Goal: Information Seeking & Learning: Learn about a topic

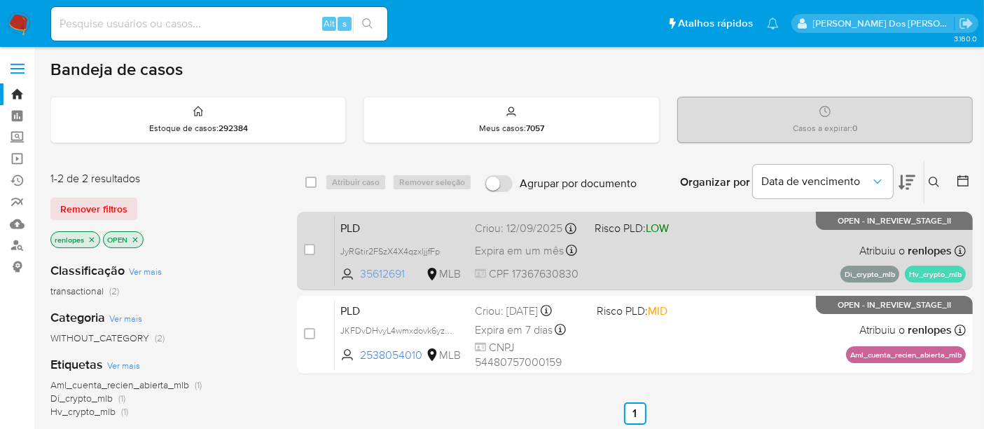
drag, startPoint x: 360, startPoint y: 273, endPoint x: 408, endPoint y: 279, distance: 48.0
click at [408, 279] on span "35612691 MLB" at bounding box center [401, 273] width 123 height 15
click at [425, 249] on span "JyRGtir2FSzX4X4qzxljjfFp" at bounding box center [389, 250] width 99 height 13
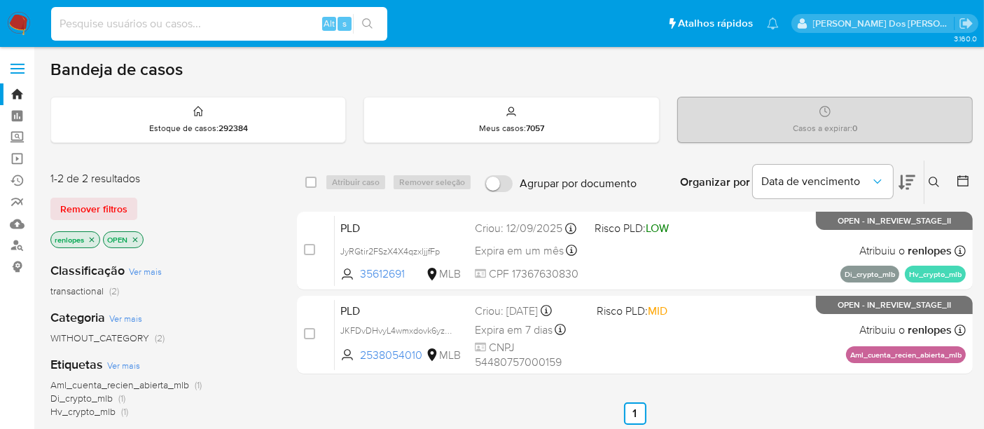
click at [174, 24] on input at bounding box center [219, 24] width 336 height 18
paste input "JRLhExDER0MJPVSqGO6jATx1"
type input "JRLhExDER0MJPVSqGO6jATx1"
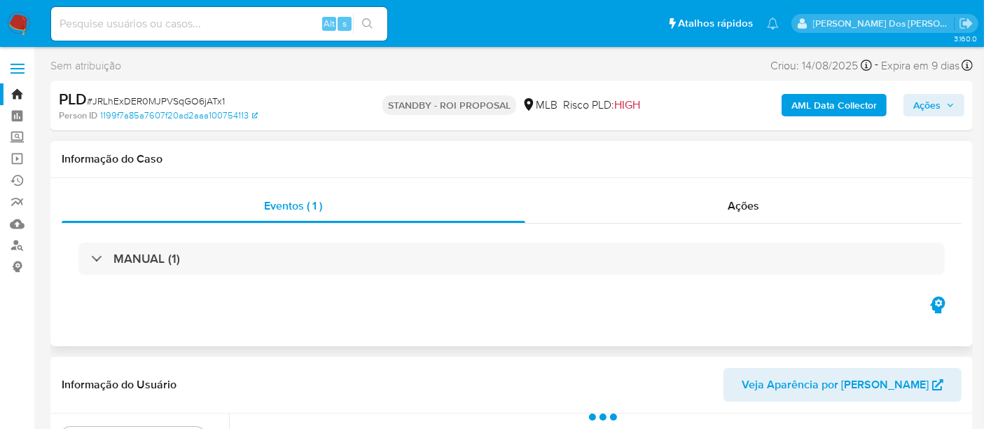
select select "10"
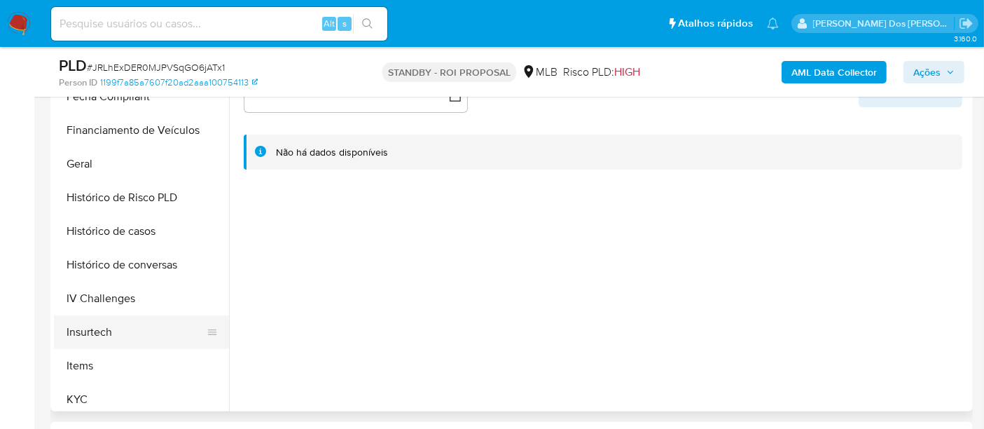
scroll to position [467, 0]
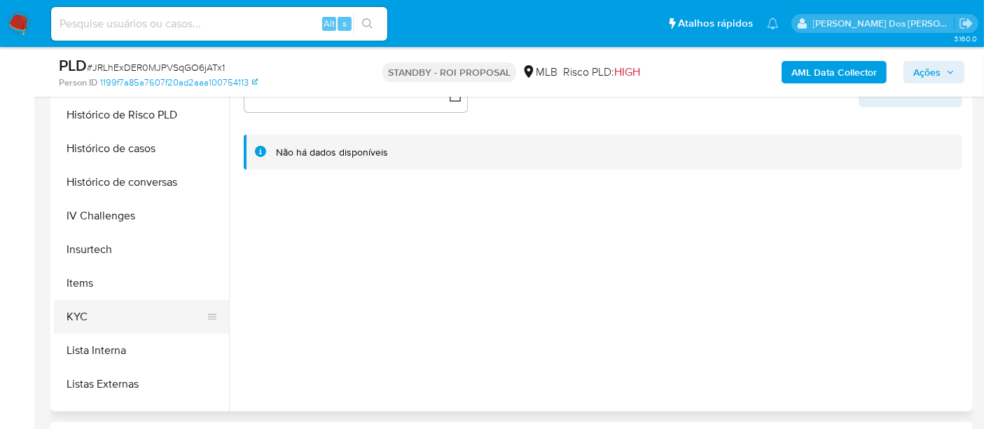
click at [94, 307] on button "KYC" at bounding box center [136, 317] width 164 height 34
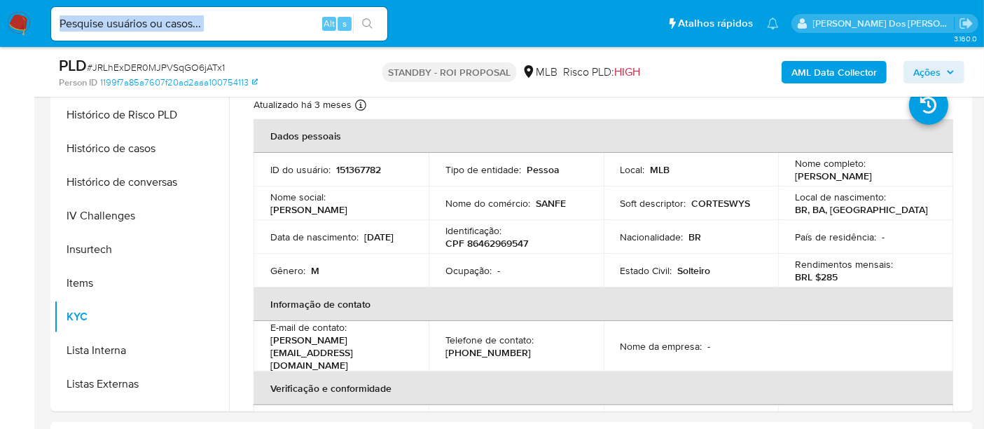
click at [246, 32] on div "Alt s" at bounding box center [219, 24] width 336 height 34
click at [246, 29] on input at bounding box center [219, 24] width 336 height 18
paste input "ntERIVKbdlwIJwNbdCl4hj8J"
type input "ntERIVKbdlwIJwNbdCl4hj8J"
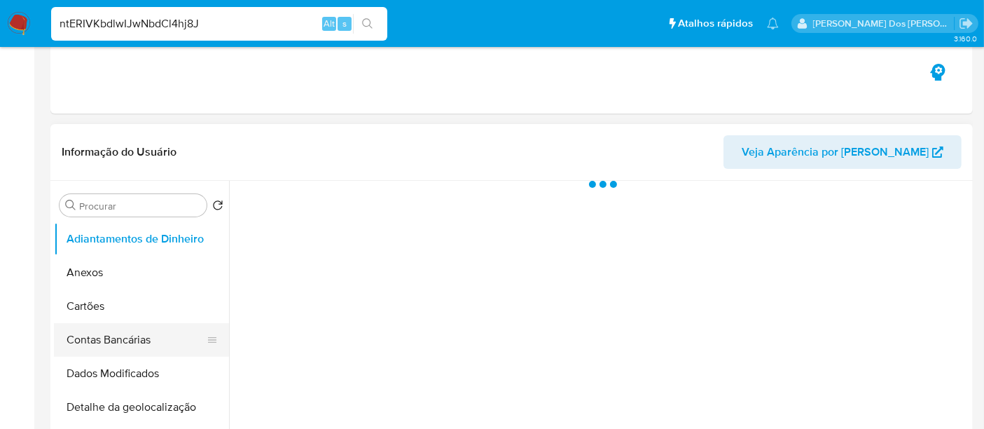
select select "10"
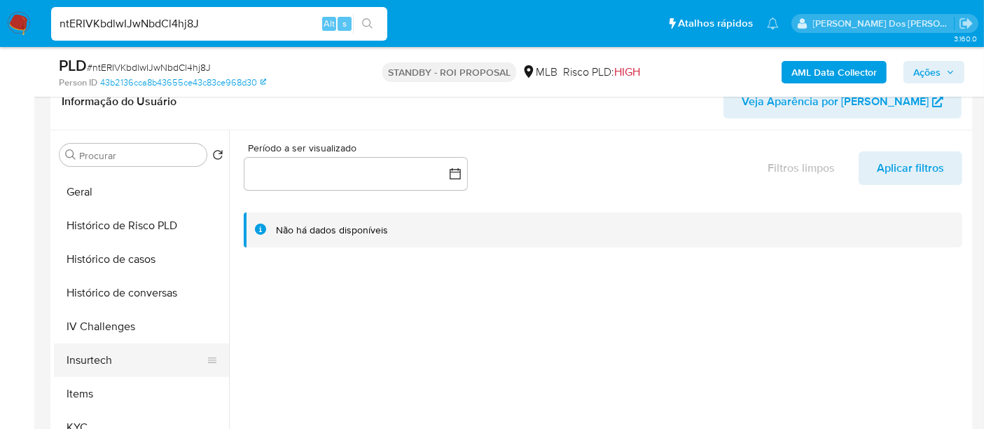
scroll to position [467, 0]
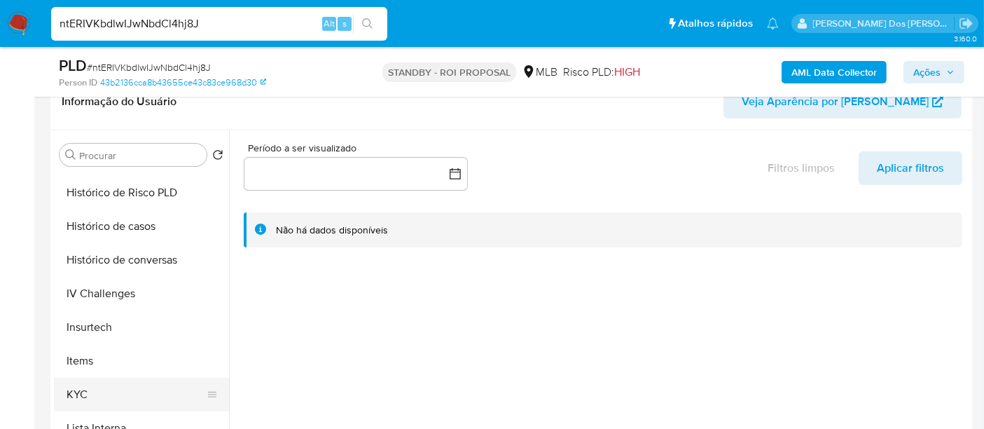
click at [81, 383] on button "KYC" at bounding box center [136, 395] width 164 height 34
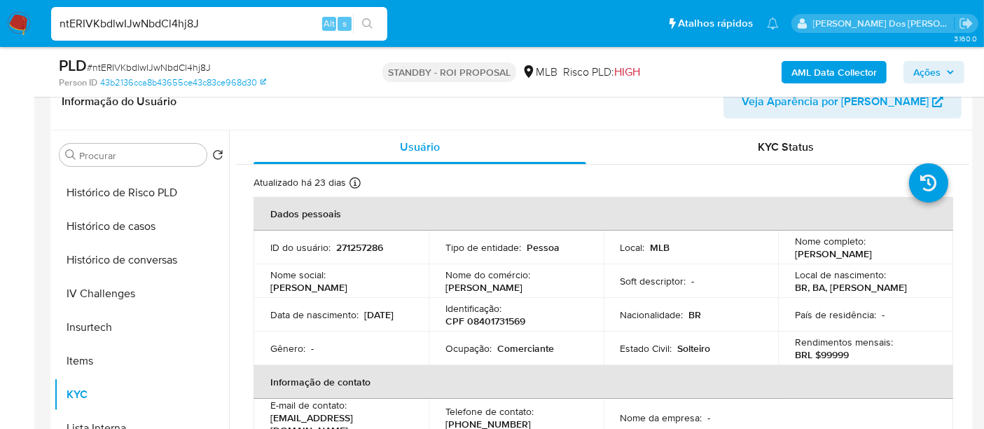
click at [142, 21] on input "ntERIVKbdlwIJwNbdCl4hj8J" at bounding box center [219, 24] width 336 height 18
paste input "Rmkf947cLZEnGl9z5eT7PxkK"
type input "Rmkf947cLZEnGl9z5eT7PxkK"
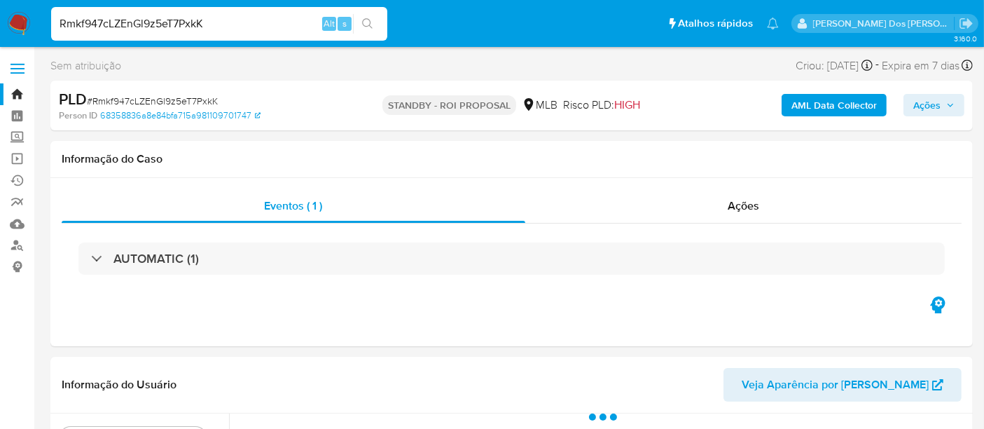
select select "10"
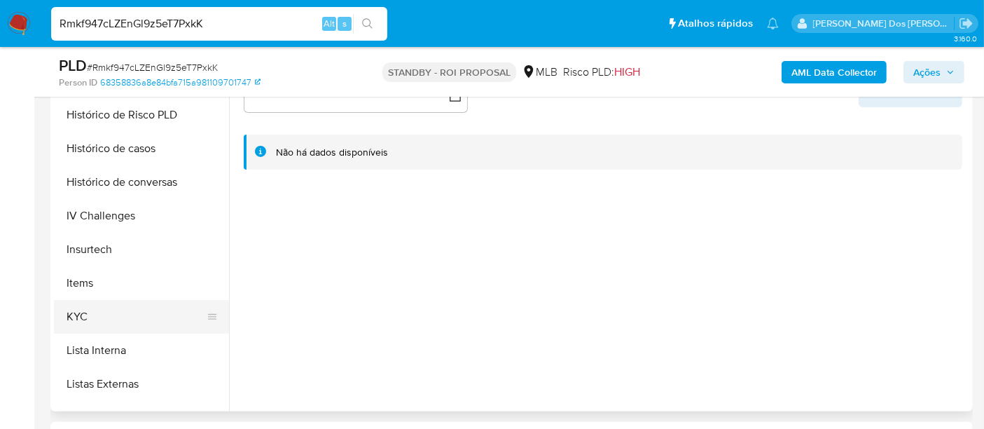
scroll to position [544, 0]
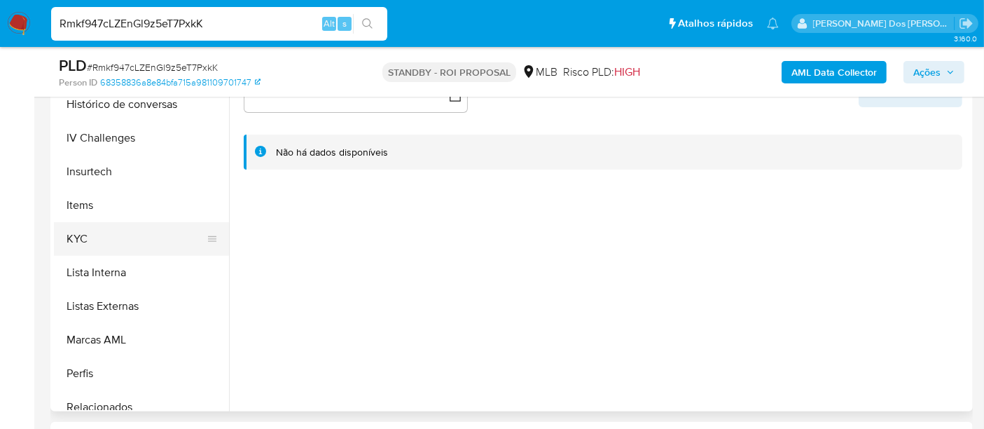
click at [70, 237] on button "KYC" at bounding box center [136, 239] width 164 height 34
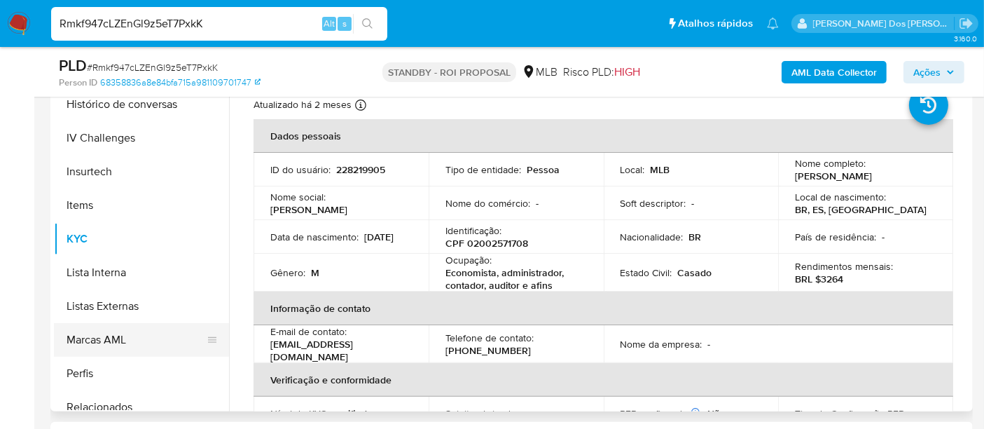
scroll to position [467, 0]
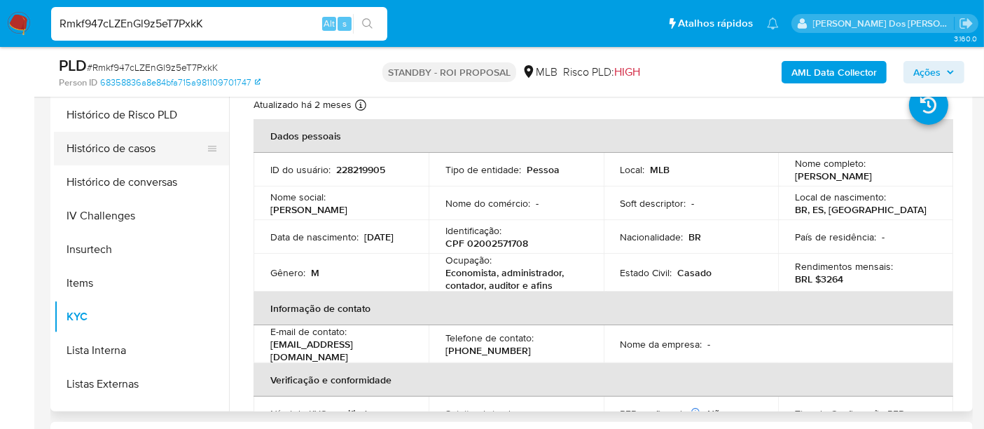
click at [110, 139] on button "Histórico de casos" at bounding box center [136, 149] width 164 height 34
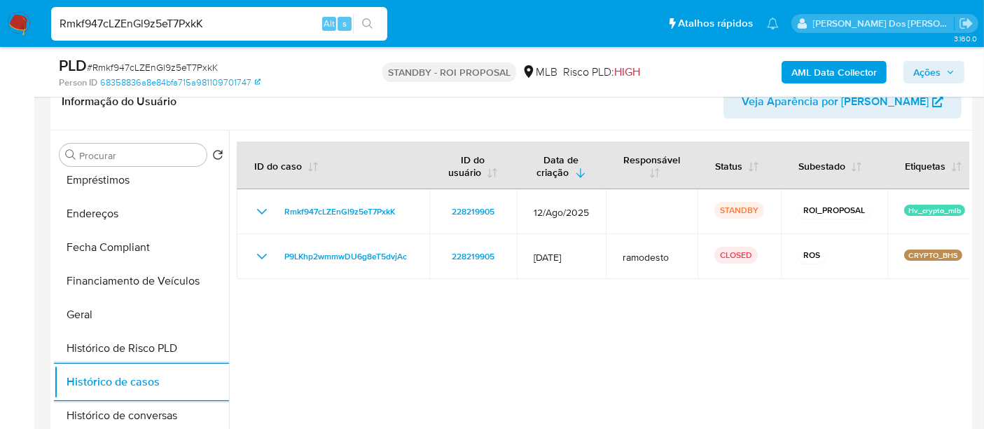
scroll to position [233, 0]
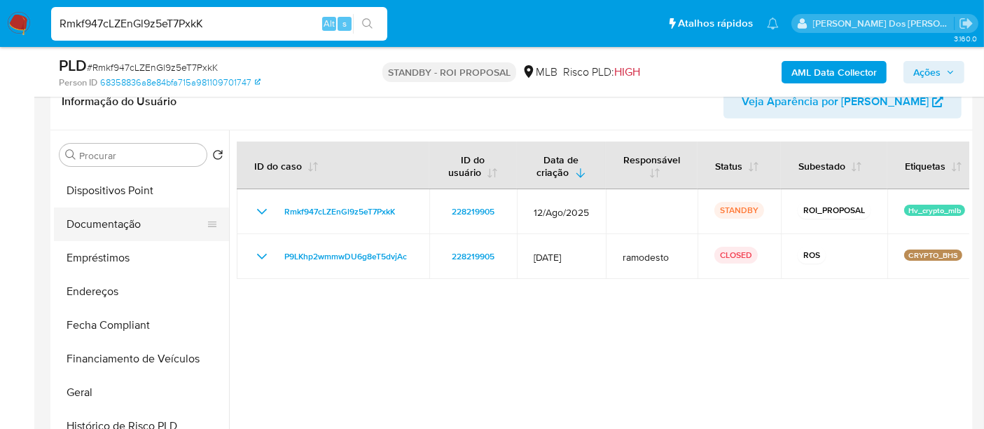
click at [116, 226] on button "Documentação" at bounding box center [136, 224] width 164 height 34
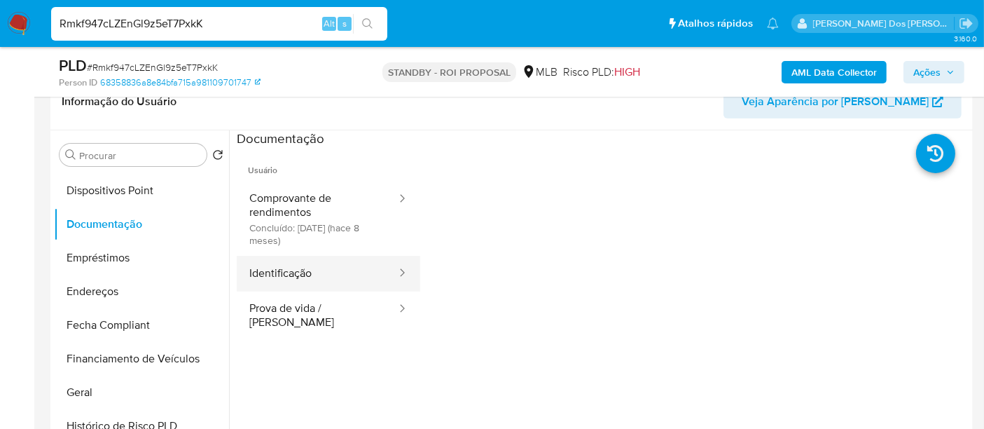
click at [286, 272] on button "Identificação" at bounding box center [317, 274] width 161 height 36
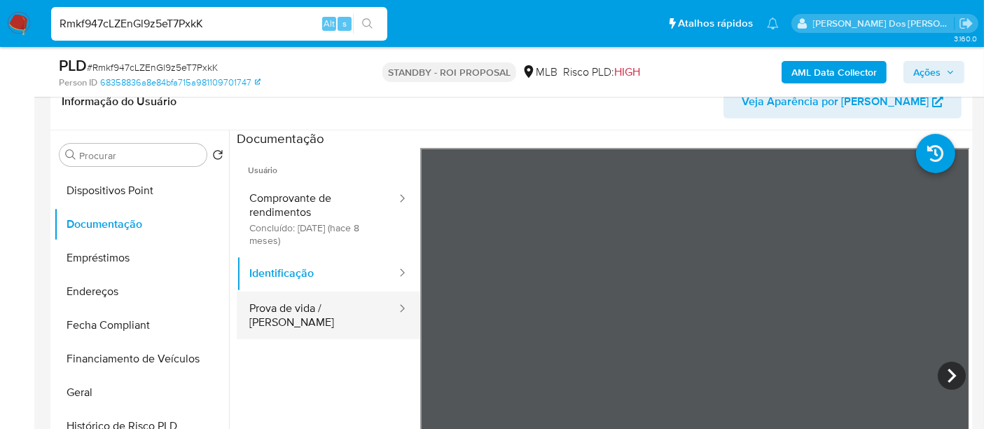
click at [289, 305] on button "Prova de vida / Selfie" at bounding box center [317, 315] width 161 height 48
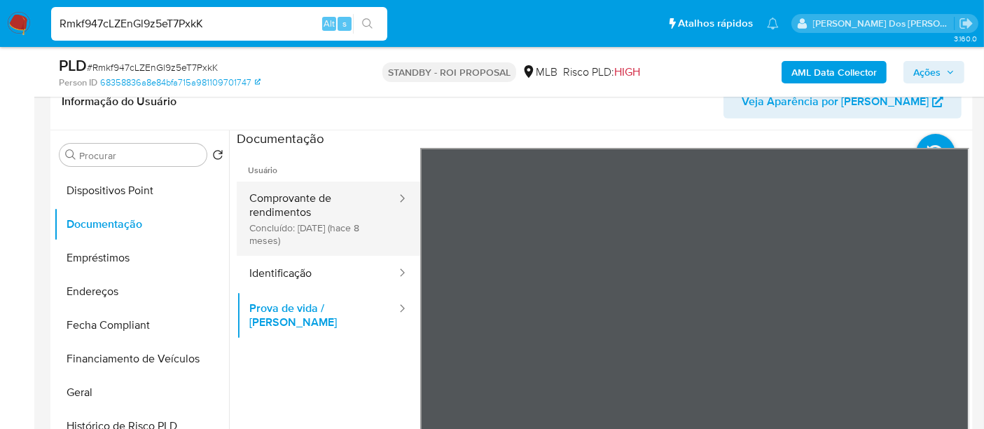
click at [284, 214] on button "Comprovante de rendimentos Concluído: 13/01/2025 (hace 8 meses)" at bounding box center [317, 218] width 161 height 74
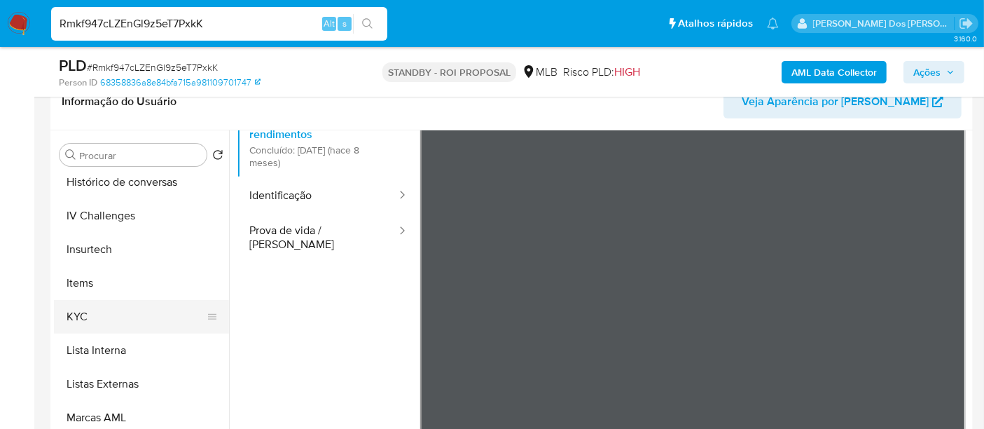
scroll to position [658, 0]
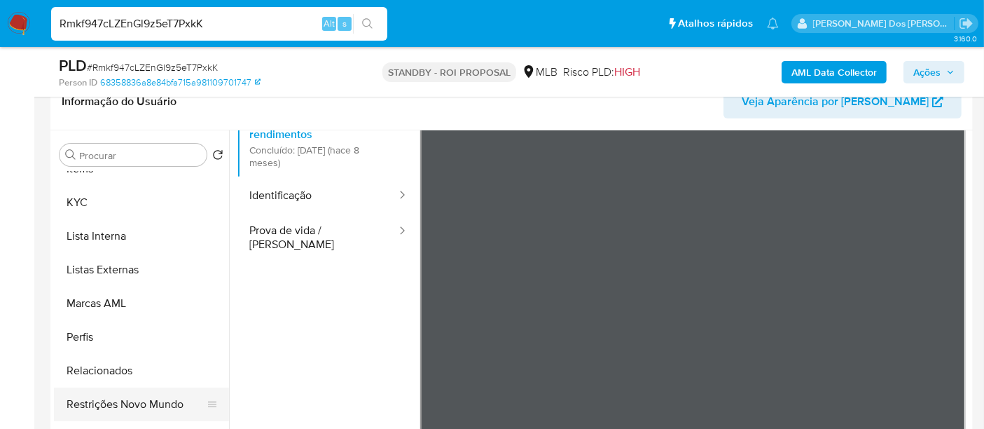
click at [167, 411] on button "Restrições Novo Mundo" at bounding box center [136, 404] width 164 height 34
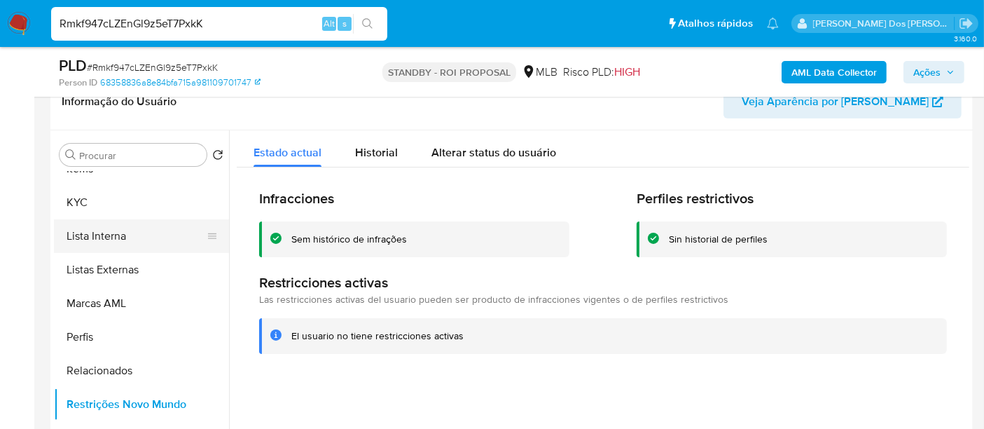
scroll to position [425, 0]
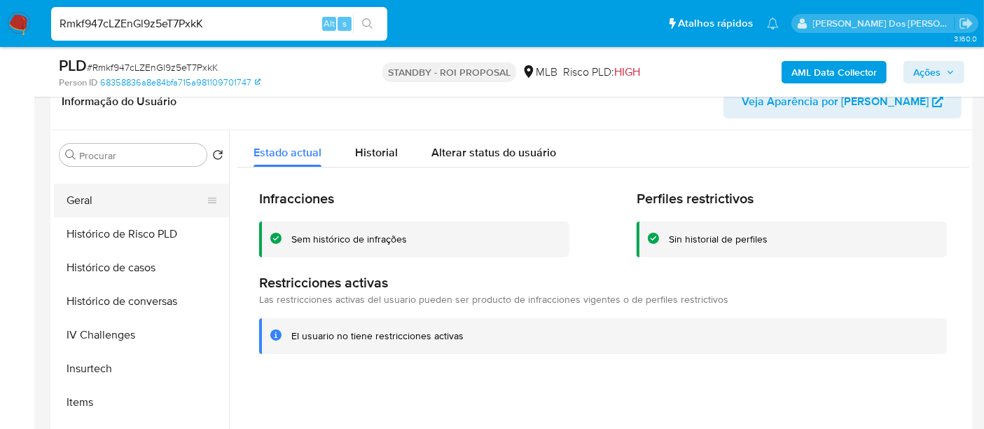
click at [83, 194] on button "Geral" at bounding box center [136, 201] width 164 height 34
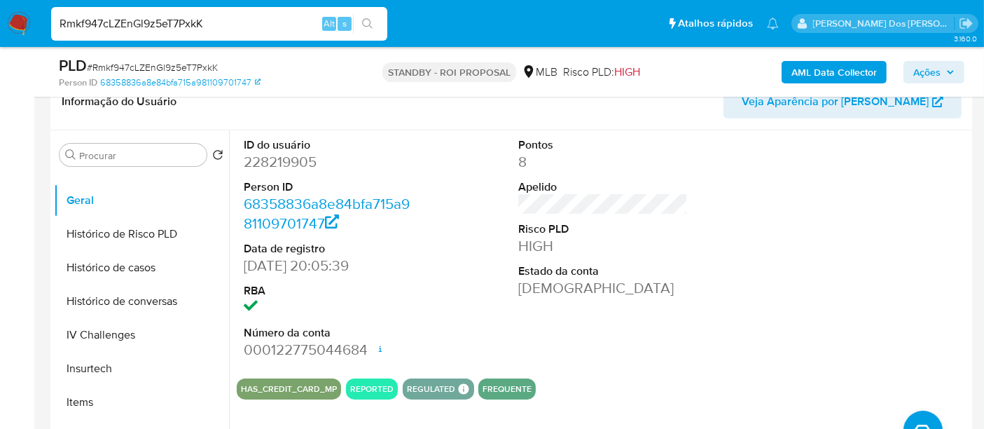
click at [174, 22] on input "Rmkf947cLZEnGl9z5eT7PxkK" at bounding box center [219, 24] width 336 height 18
paste input "zwFnv7EmPSVQpXXiQgJ7RMJH"
type input "zwFnv7EmPSVQpXXiQgJ7RMJH"
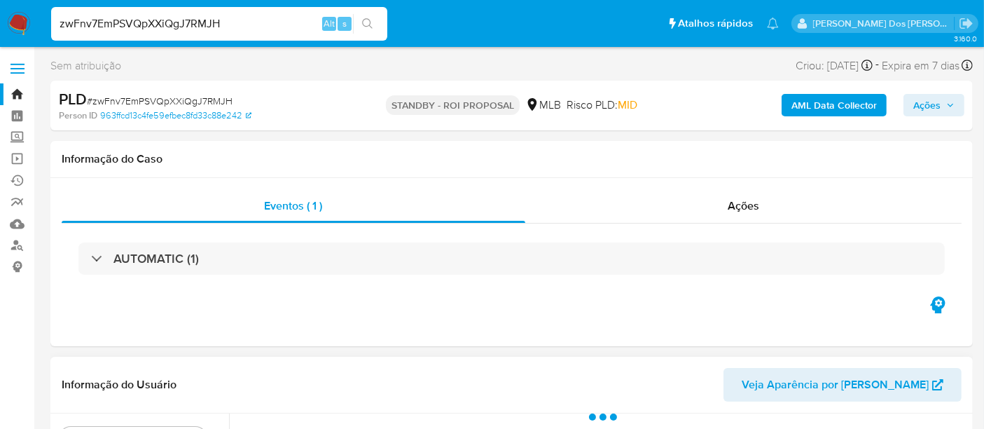
select select "10"
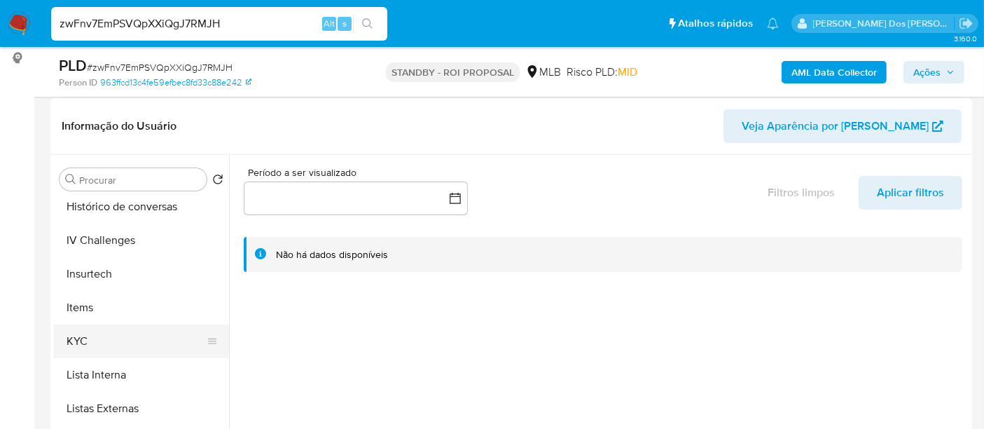
scroll to position [233, 0]
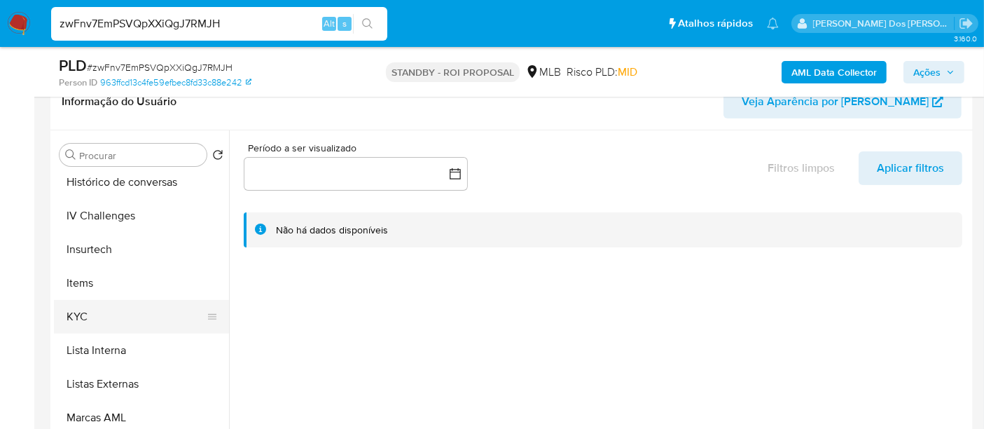
click at [85, 314] on button "KYC" at bounding box center [136, 317] width 164 height 34
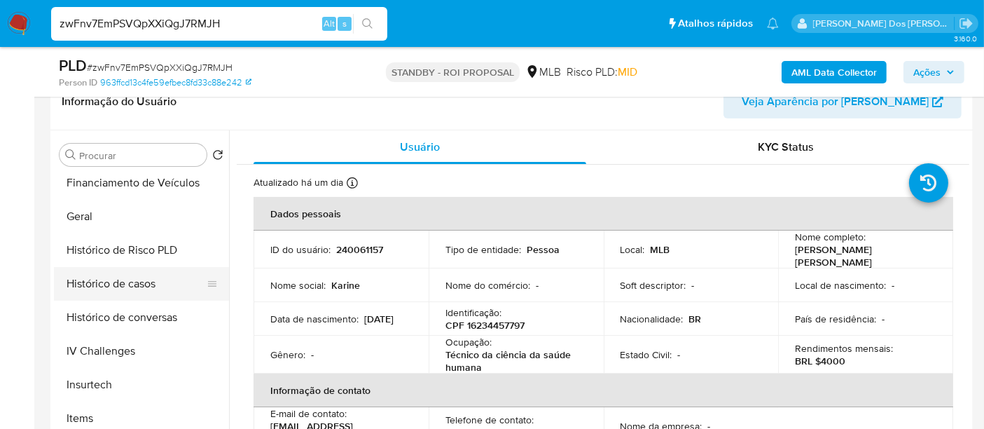
scroll to position [389, 0]
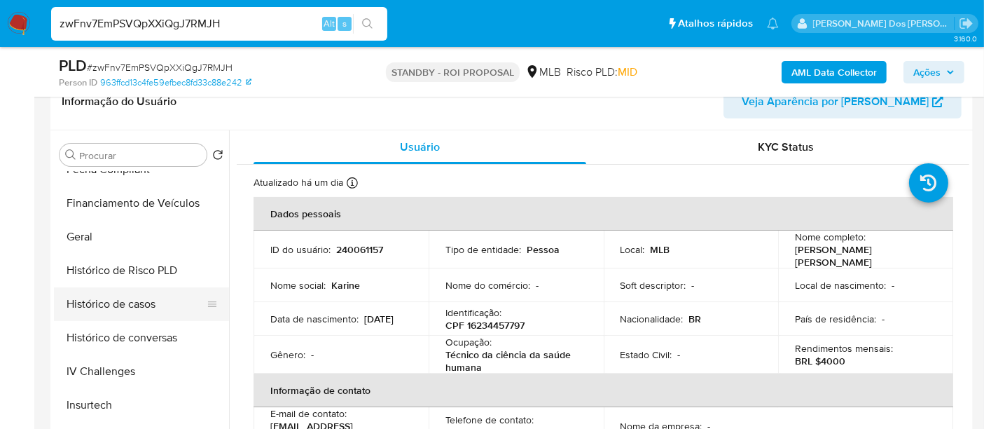
click at [117, 311] on button "Histórico de casos" at bounding box center [136, 304] width 164 height 34
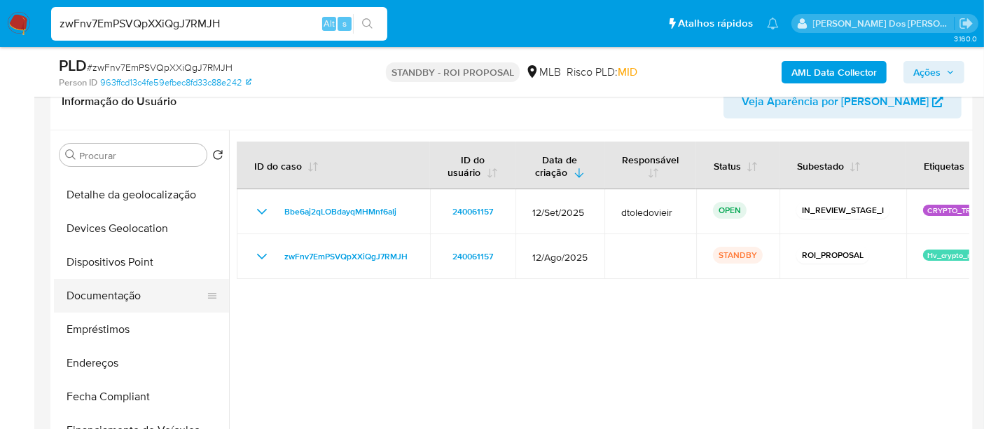
scroll to position [156, 0]
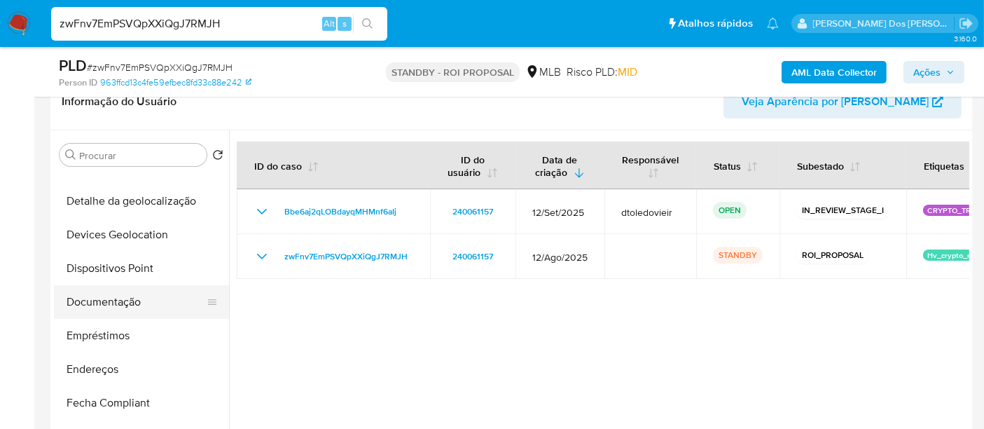
click at [109, 300] on button "Documentação" at bounding box center [136, 302] width 164 height 34
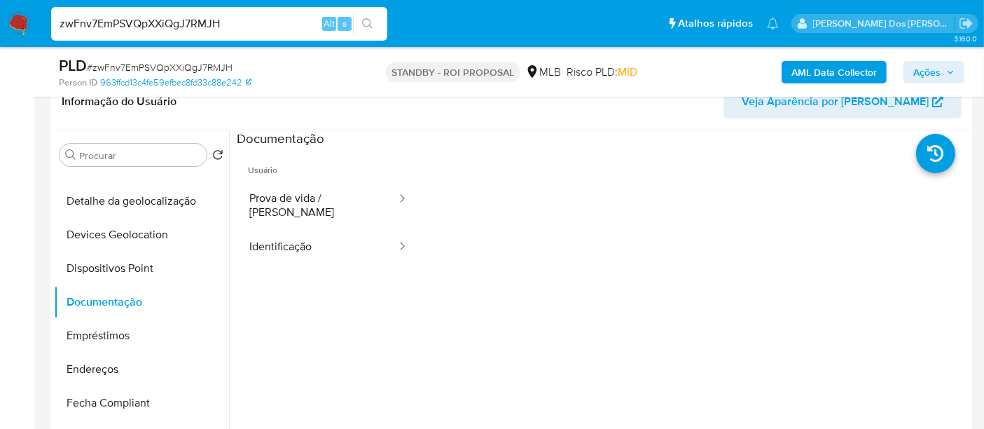
drag, startPoint x: 276, startPoint y: 238, endPoint x: 346, endPoint y: 254, distance: 71.9
click at [276, 237] on button "Identificação" at bounding box center [317, 247] width 161 height 36
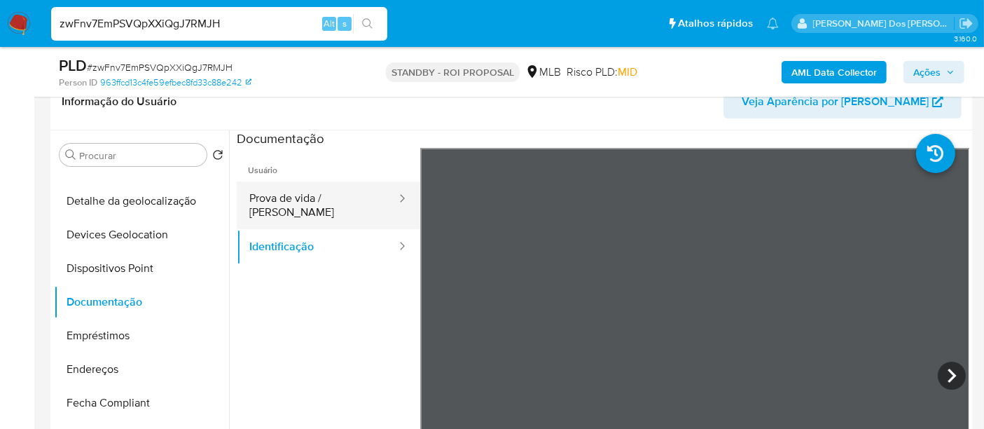
click at [332, 205] on button "Prova de vida / Selfie" at bounding box center [317, 205] width 161 height 48
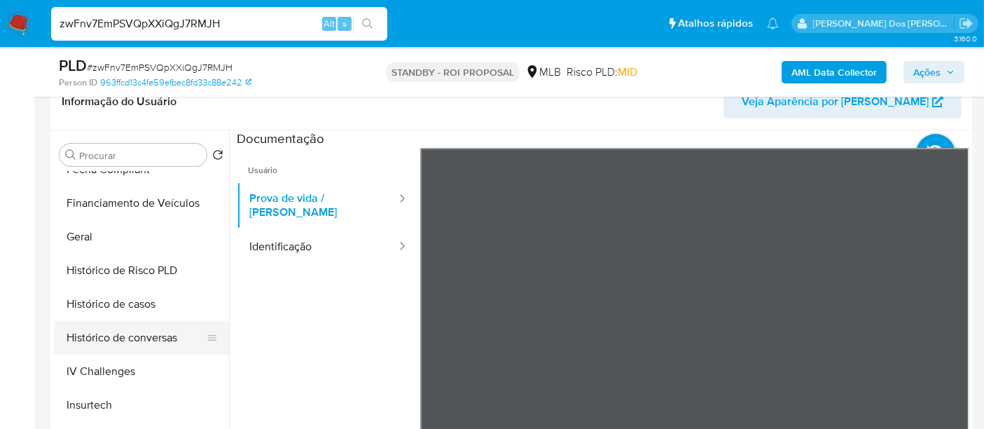
scroll to position [658, 0]
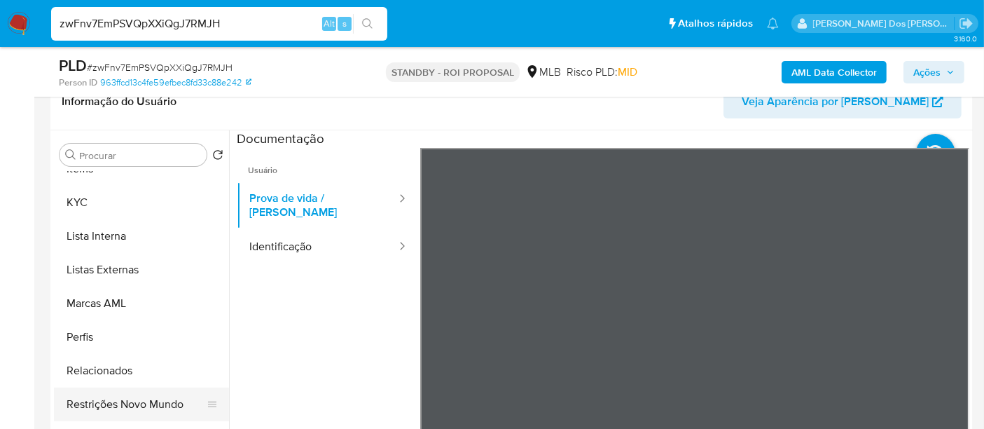
click at [171, 396] on button "Restrições Novo Mundo" at bounding box center [136, 404] width 164 height 34
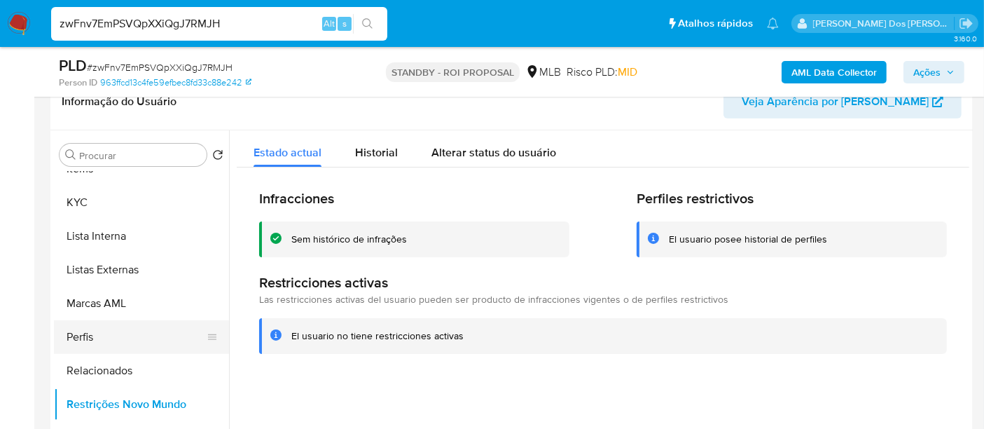
scroll to position [425, 0]
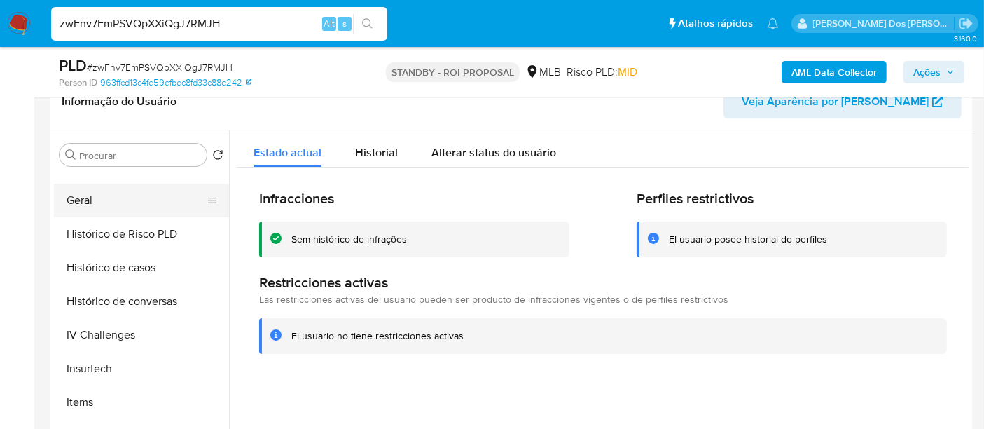
click at [70, 197] on button "Geral" at bounding box center [136, 201] width 164 height 34
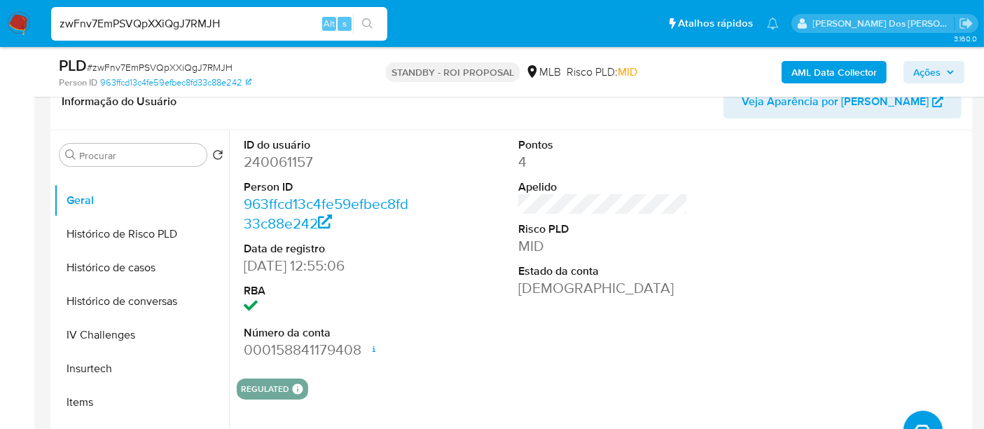
click at [184, 25] on input "zwFnv7EmPSVQpXXiQgJ7RMJH" at bounding box center [219, 24] width 336 height 18
type input "simonelopes0610@gmail.com"
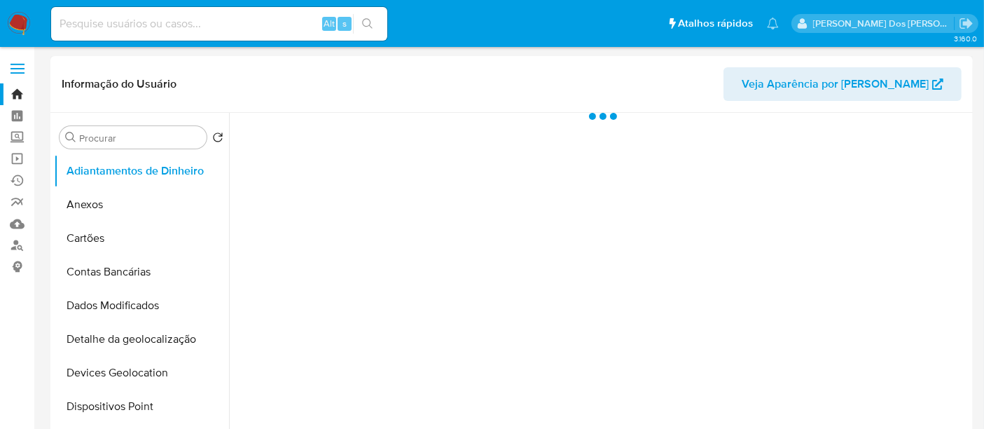
select select "10"
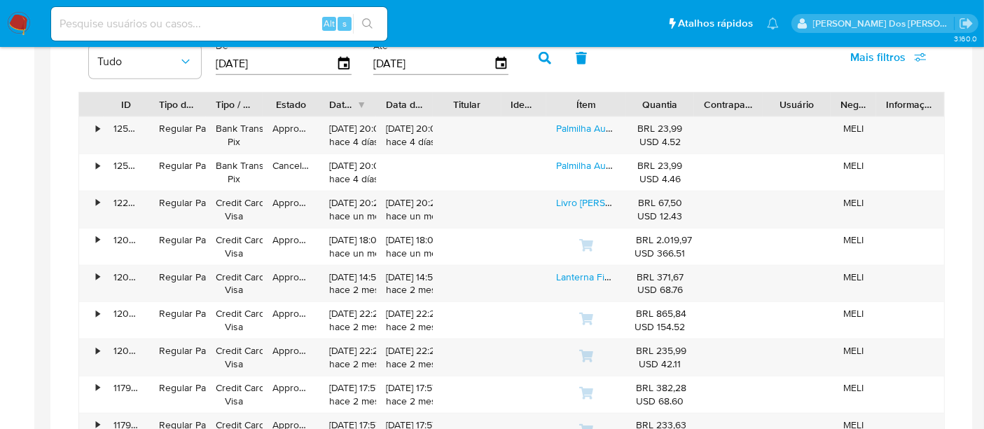
scroll to position [778, 0]
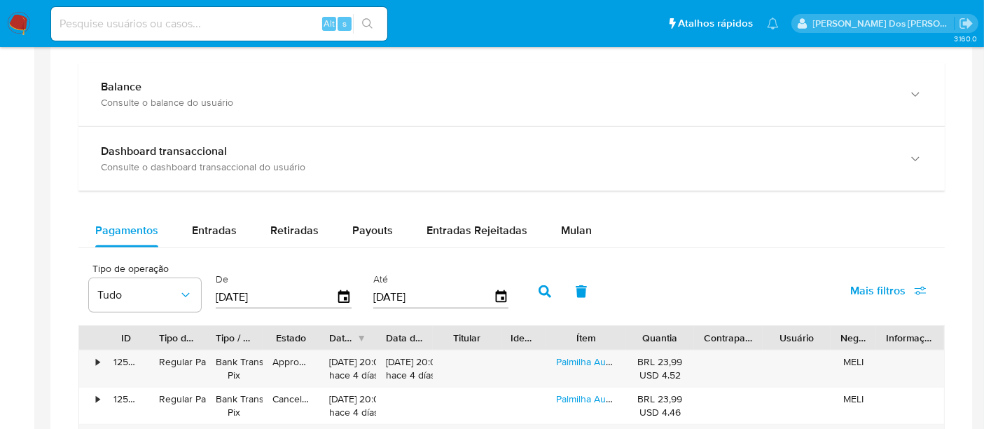
click at [240, 22] on input at bounding box center [219, 24] width 336 height 18
type input "renatolopesfilho1011@gmail.com"
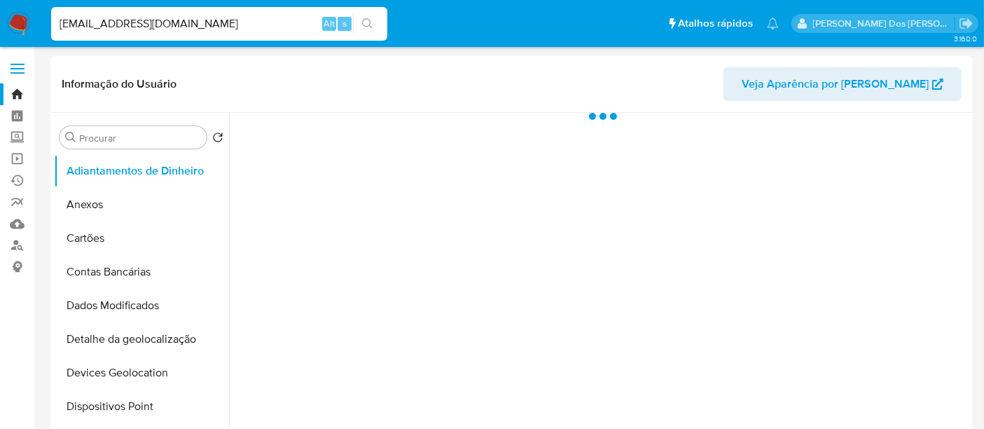
select select "10"
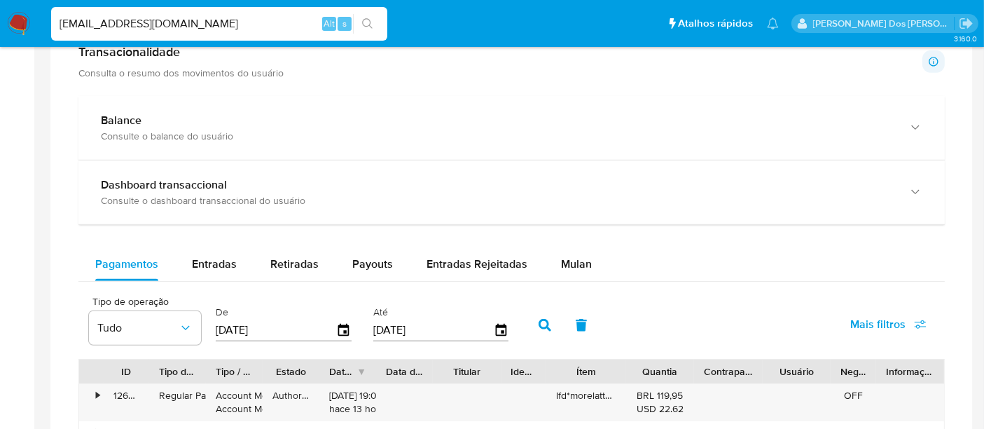
scroll to position [778, 0]
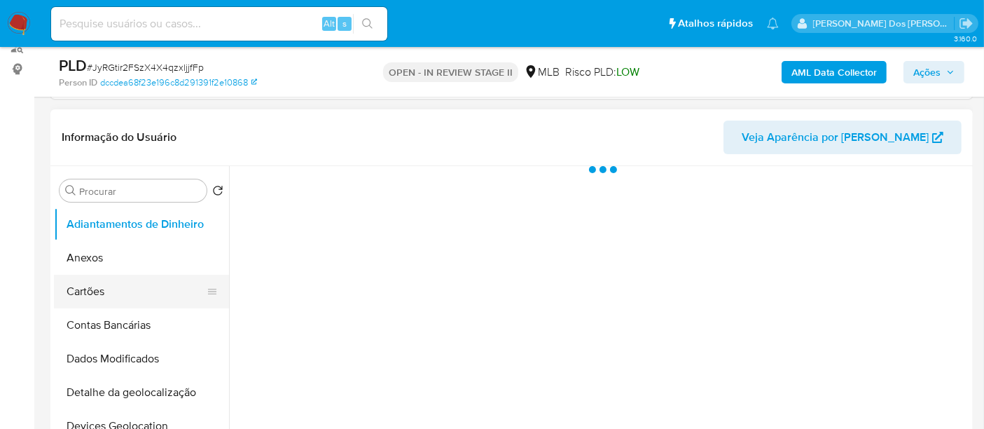
scroll to position [311, 0]
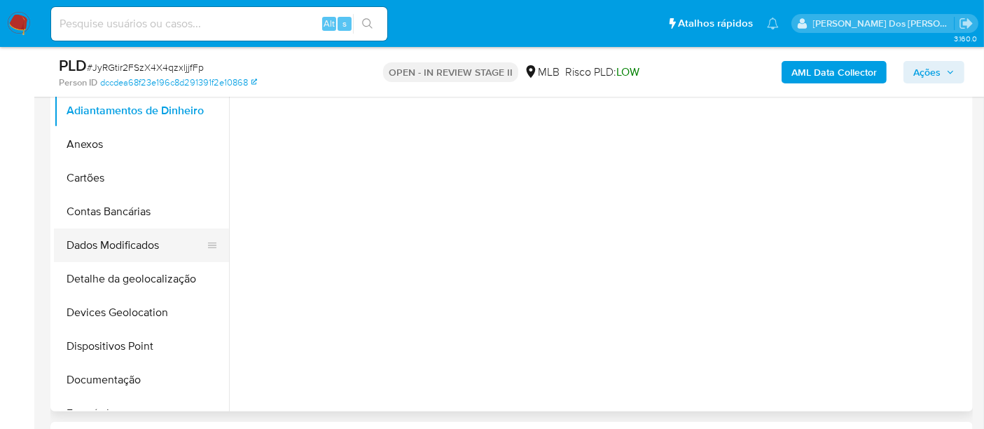
select select "10"
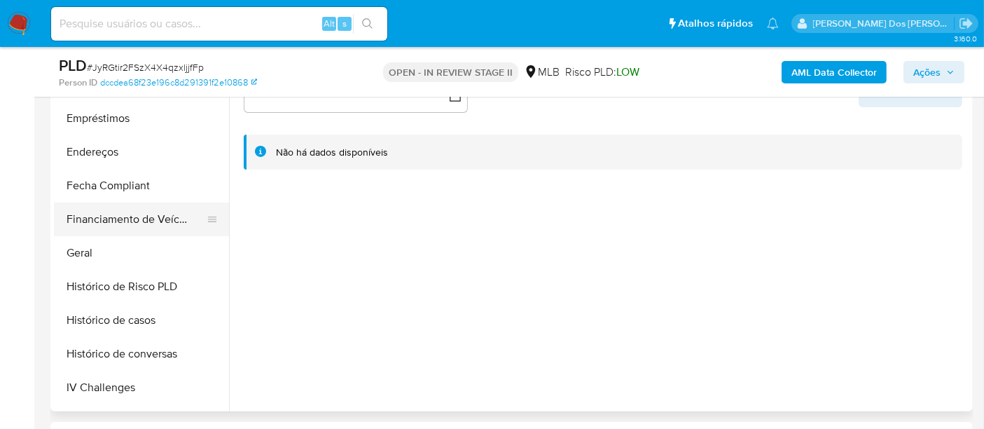
scroll to position [389, 0]
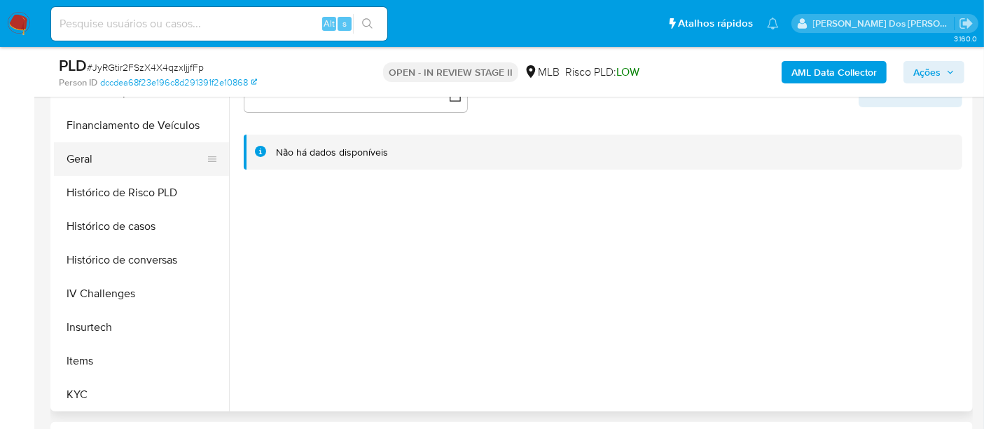
click at [71, 165] on button "Geral" at bounding box center [136, 159] width 164 height 34
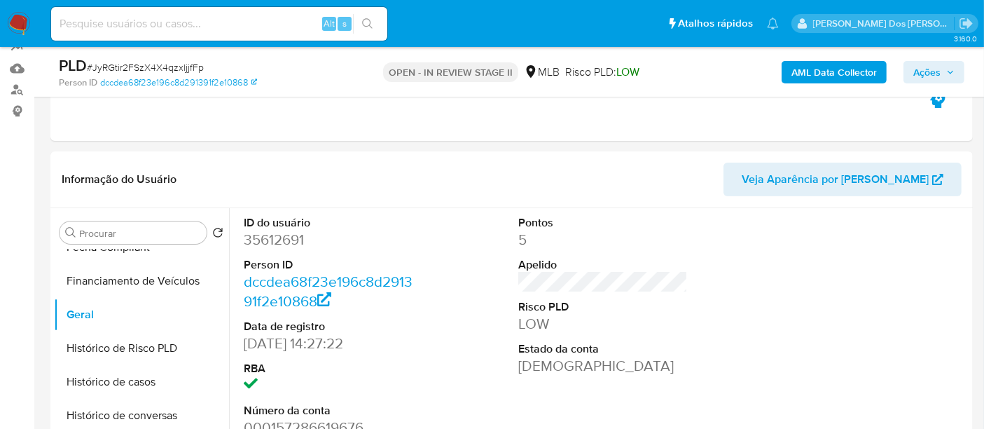
scroll to position [156, 0]
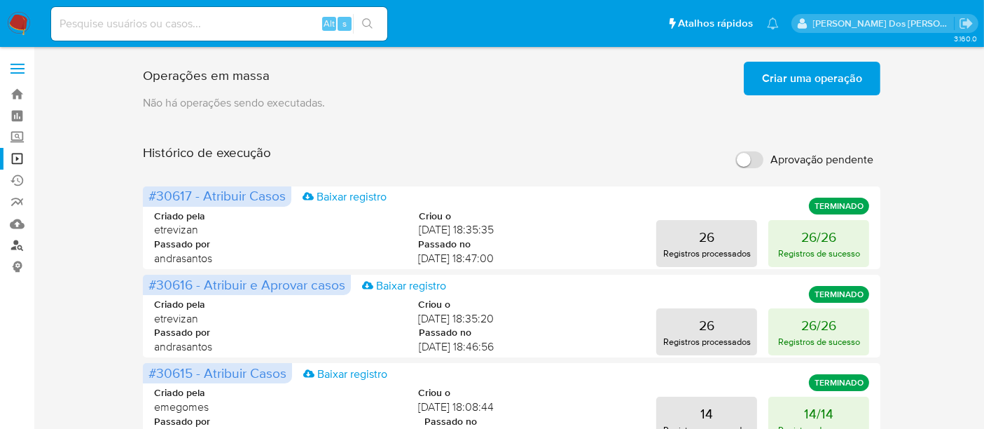
click at [18, 243] on link "Localizador de pessoas" at bounding box center [83, 246] width 167 height 22
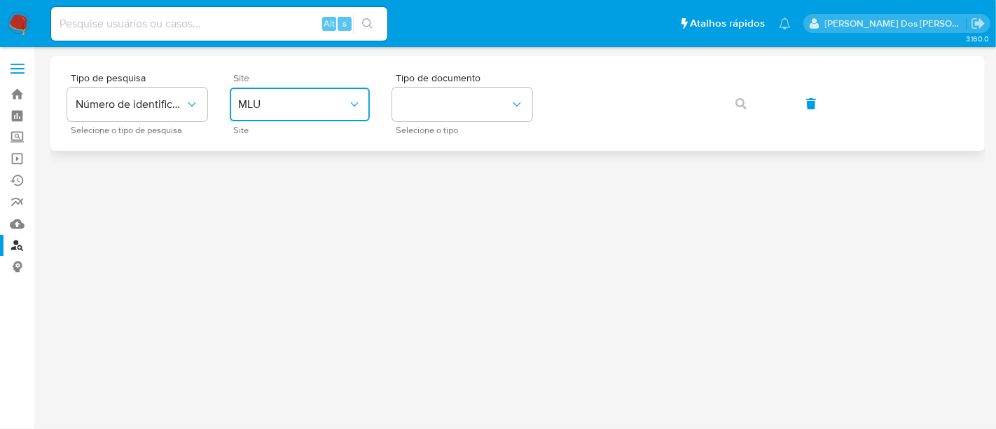
click at [328, 102] on span "MLU" at bounding box center [292, 104] width 109 height 14
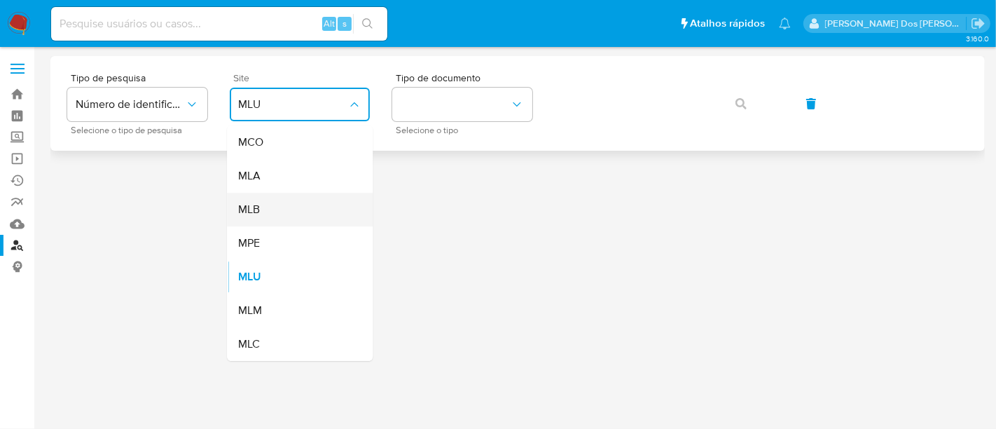
click at [292, 207] on div "MLB" at bounding box center [295, 210] width 115 height 34
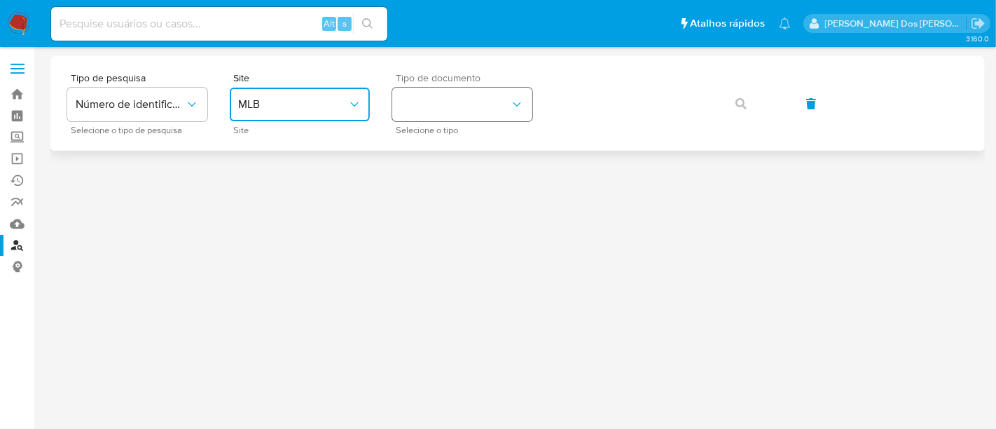
drag, startPoint x: 458, startPoint y: 113, endPoint x: 460, endPoint y: 120, distance: 7.1
click at [458, 112] on button "identificationType" at bounding box center [462, 105] width 140 height 34
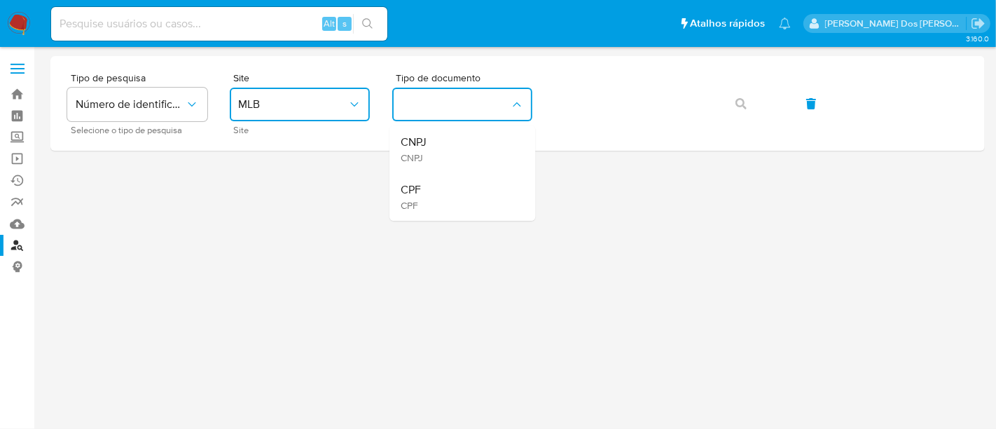
click at [440, 186] on div "CPF CPF" at bounding box center [458, 197] width 115 height 48
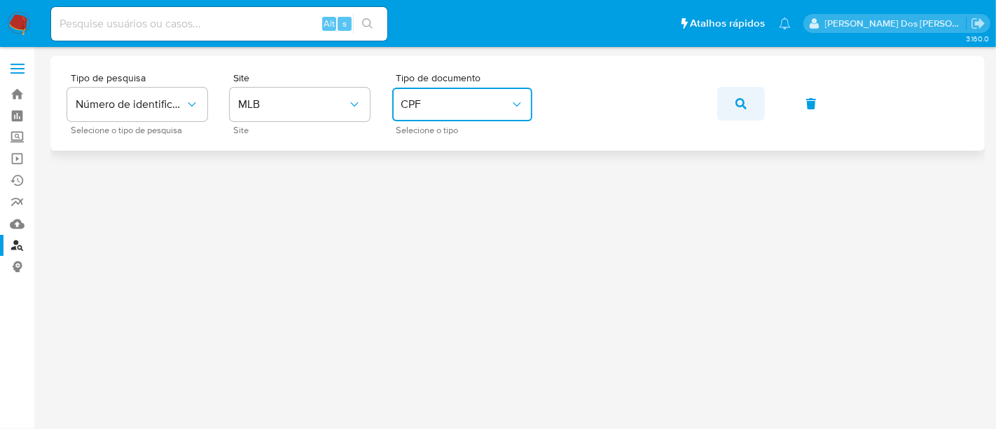
click at [736, 104] on icon "button" at bounding box center [741, 103] width 11 height 11
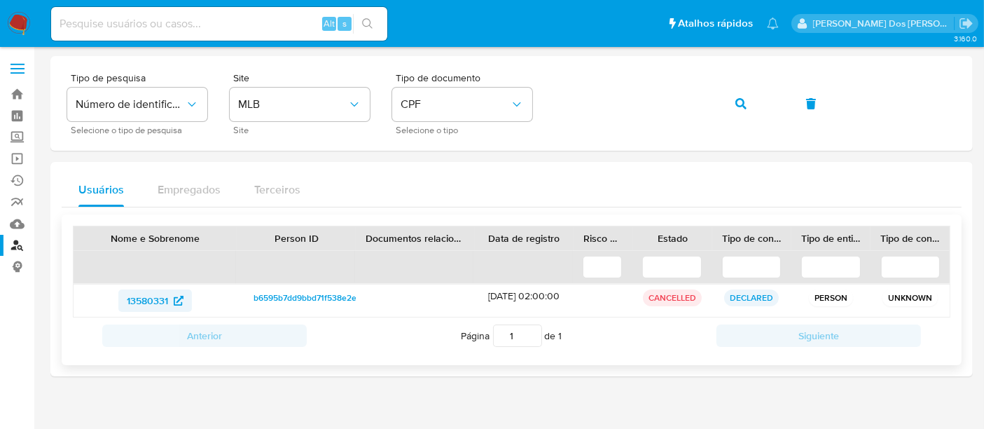
click at [146, 299] on span "13580331" at bounding box center [147, 300] width 41 height 22
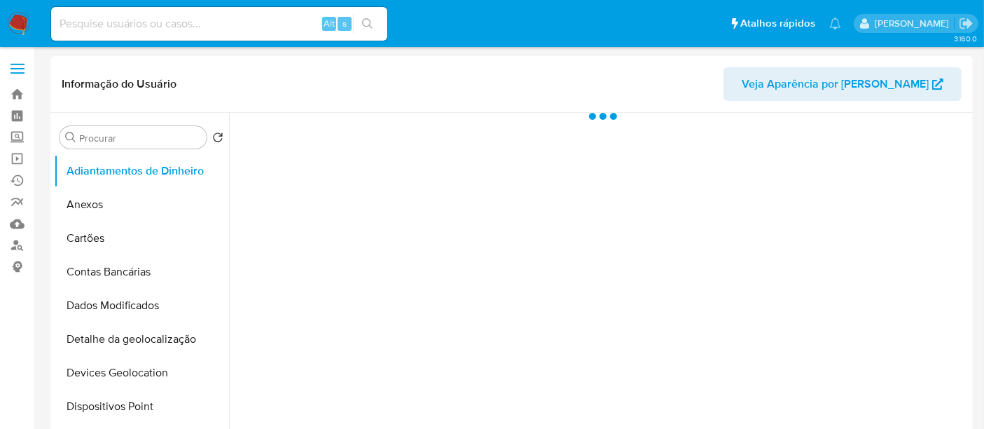
select select "10"
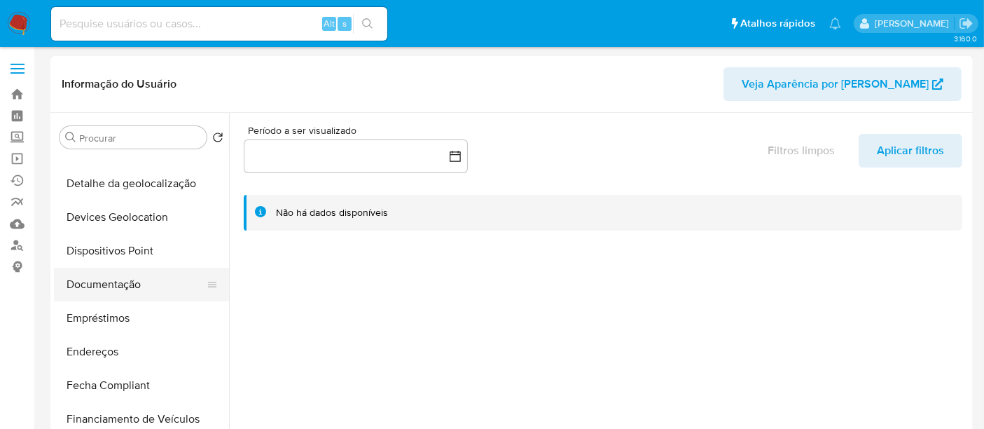
click at [102, 283] on button "Documentação" at bounding box center [136, 285] width 164 height 34
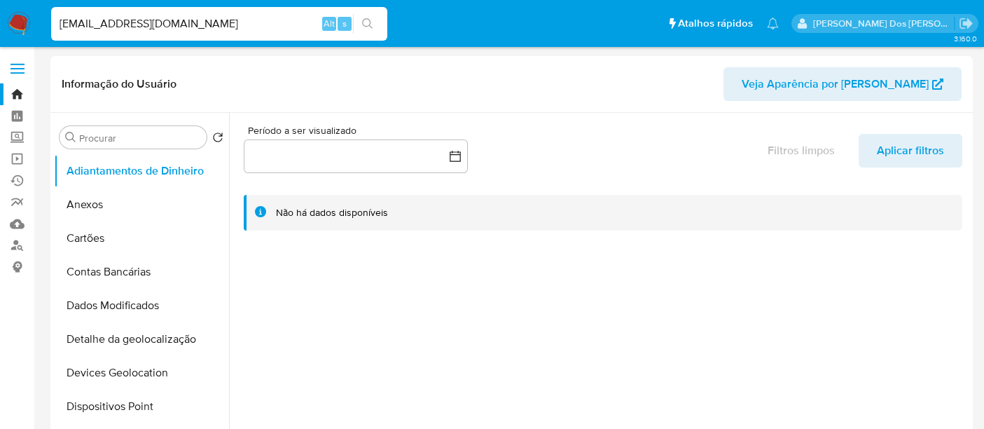
select select "10"
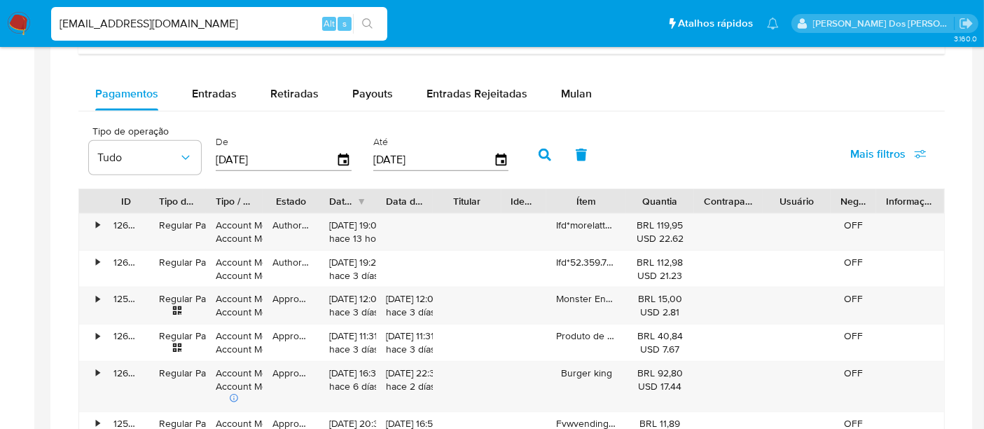
scroll to position [856, 0]
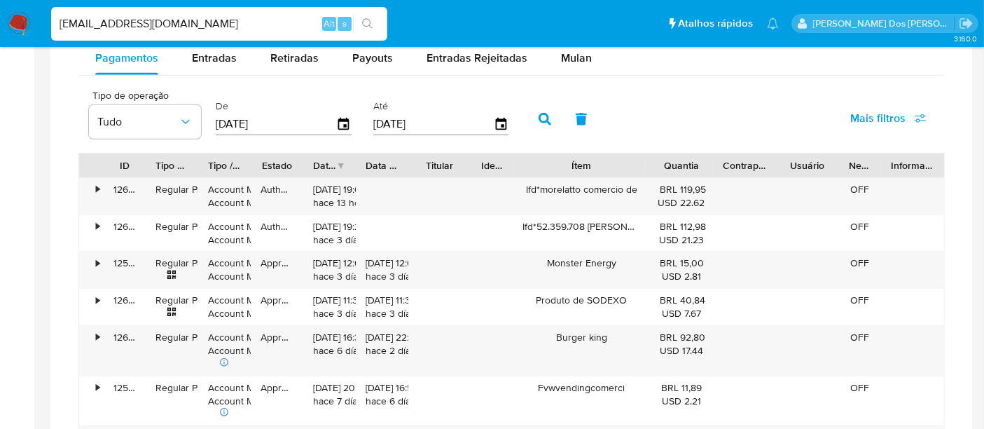
drag, startPoint x: 634, startPoint y: 170, endPoint x: 682, endPoint y: 171, distance: 47.7
click at [684, 171] on div "ID Tipo de operação Tipo / Método Estado Data de criação Data de aprovação Titu…" at bounding box center [511, 165] width 865 height 24
click at [219, 60] on span "Entradas" at bounding box center [214, 58] width 45 height 16
select select "10"
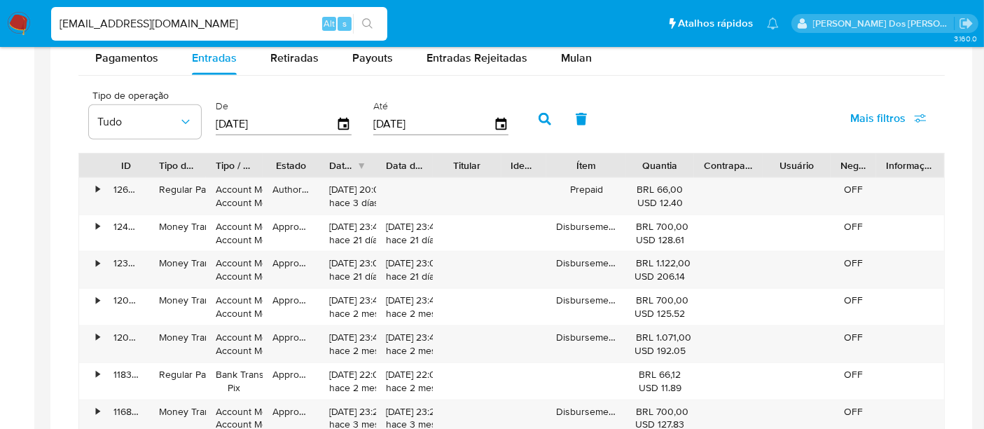
click at [204, 15] on input "renatolopesfilho1011@gmail.com" at bounding box center [219, 24] width 336 height 18
type input "msaluha@yahoo.com"
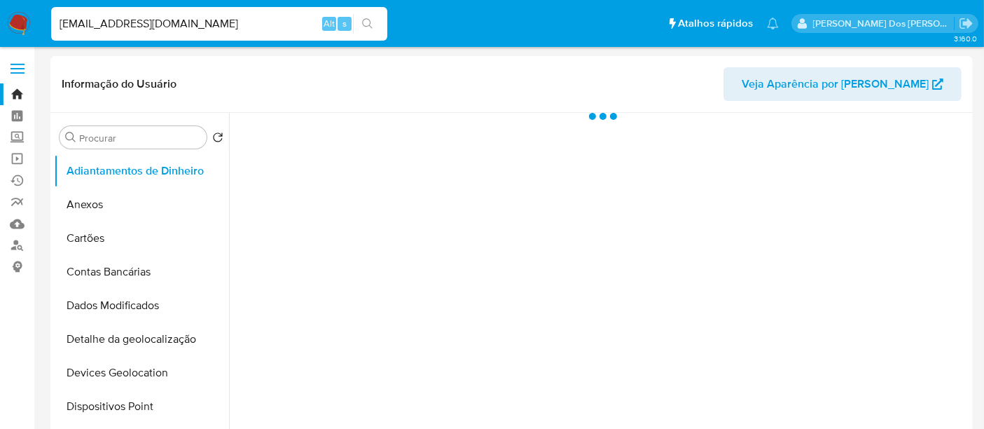
select select "10"
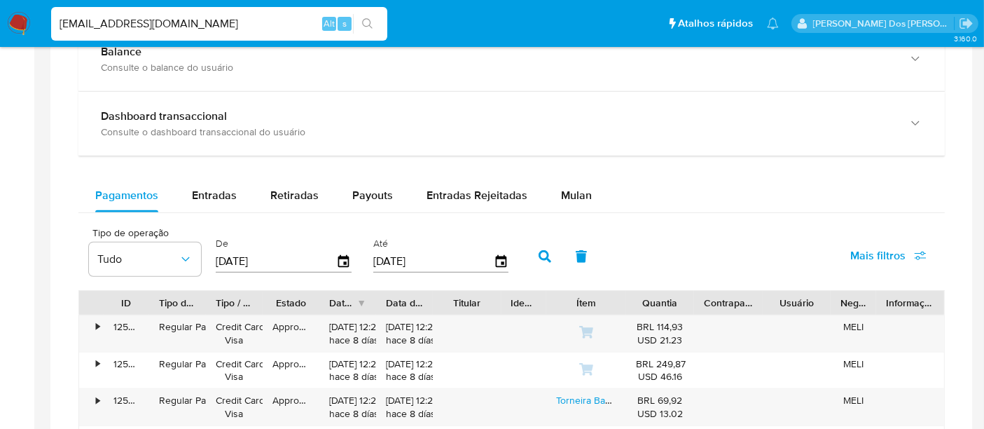
scroll to position [856, 0]
